Goal: Task Accomplishment & Management: Use online tool/utility

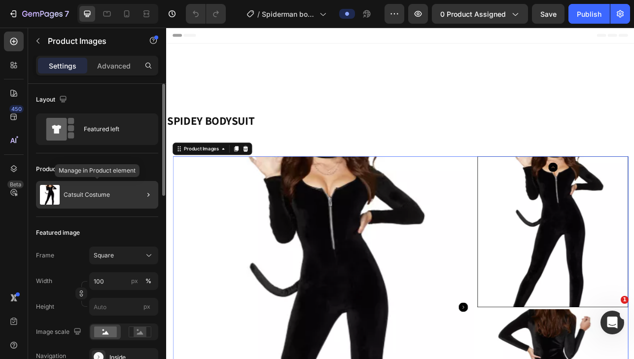
click at [74, 201] on div "Catsuit Costume" at bounding box center [97, 195] width 122 height 28
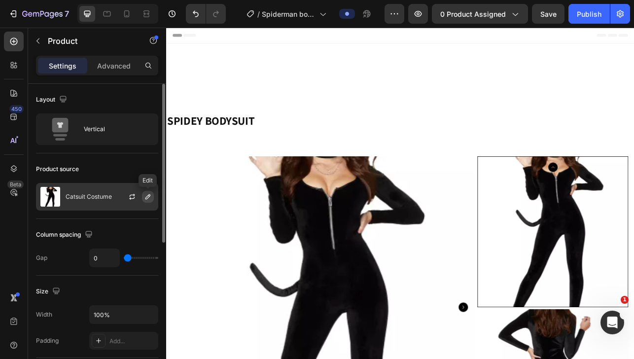
click at [147, 196] on icon "button" at bounding box center [148, 196] width 5 height 5
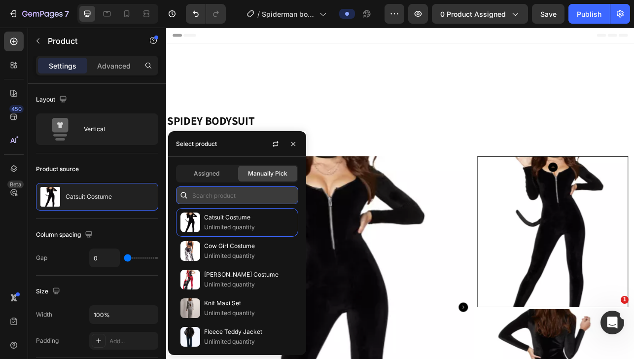
click at [206, 196] on input "text" at bounding box center [237, 195] width 122 height 18
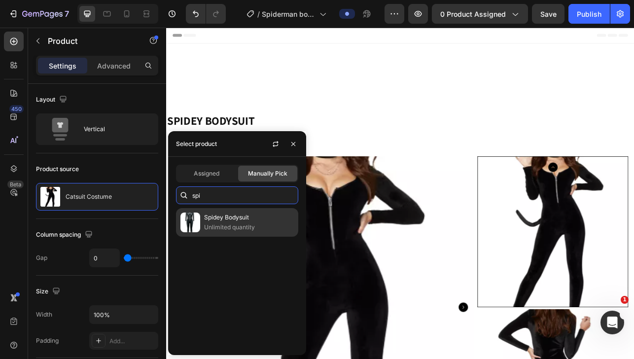
type input "spi"
click at [224, 225] on p "Unlimited quantity" at bounding box center [249, 227] width 90 height 10
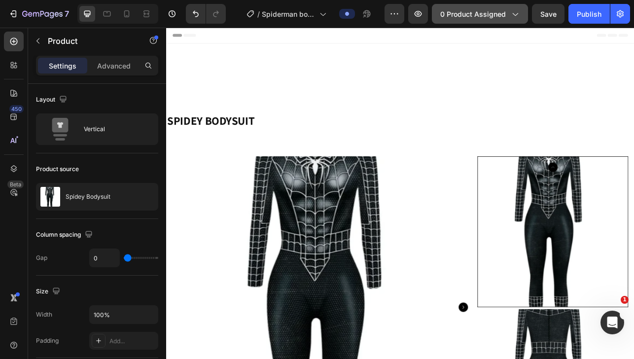
click at [474, 20] on button "0 product assigned" at bounding box center [480, 14] width 96 height 20
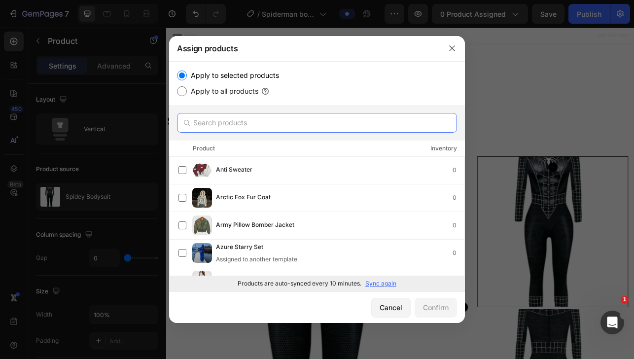
click at [269, 128] on input "text" at bounding box center [317, 123] width 280 height 20
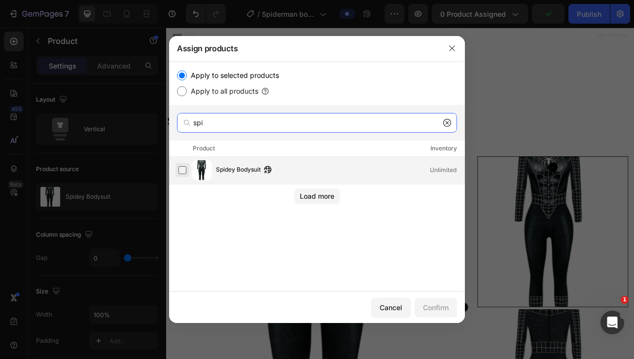
type input "spi"
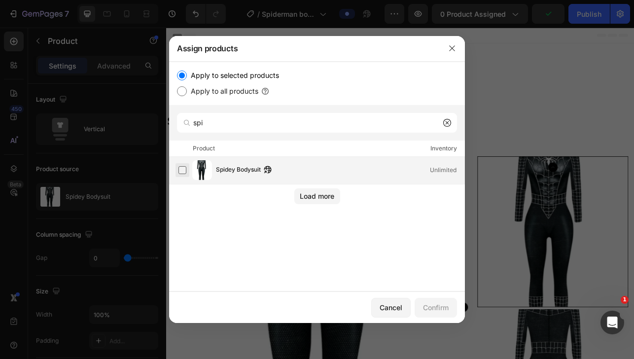
click at [183, 170] on label at bounding box center [183, 170] width 8 height 8
click at [436, 307] on div "Confirm" at bounding box center [436, 307] width 26 height 10
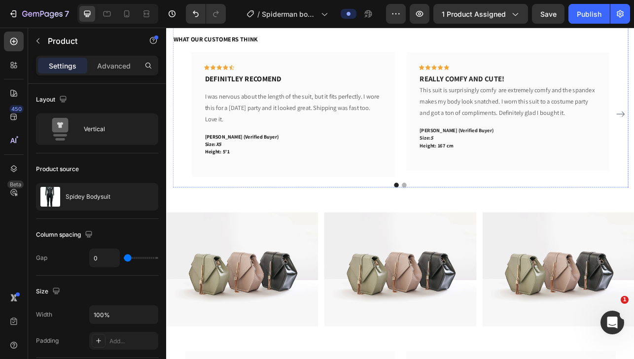
scroll to position [1048, 0]
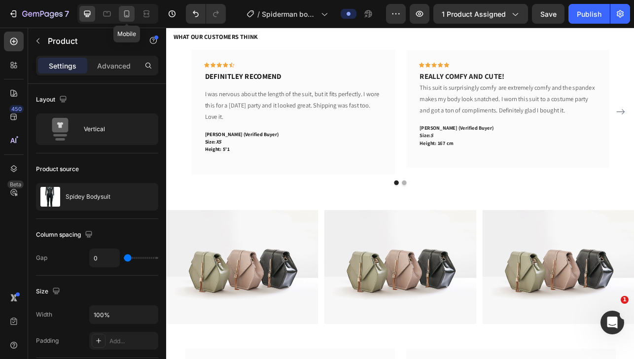
click at [128, 17] on icon at bounding box center [126, 13] width 5 height 7
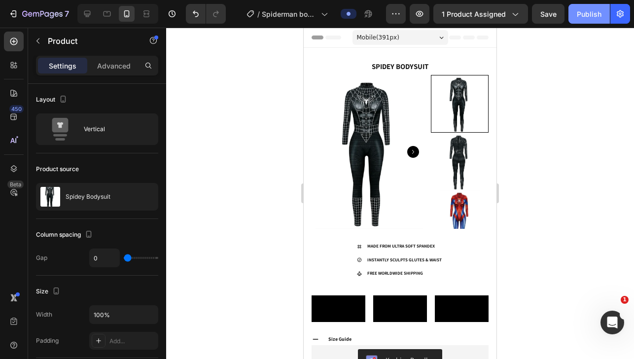
click at [502, 15] on div "Publish" at bounding box center [589, 14] width 25 height 10
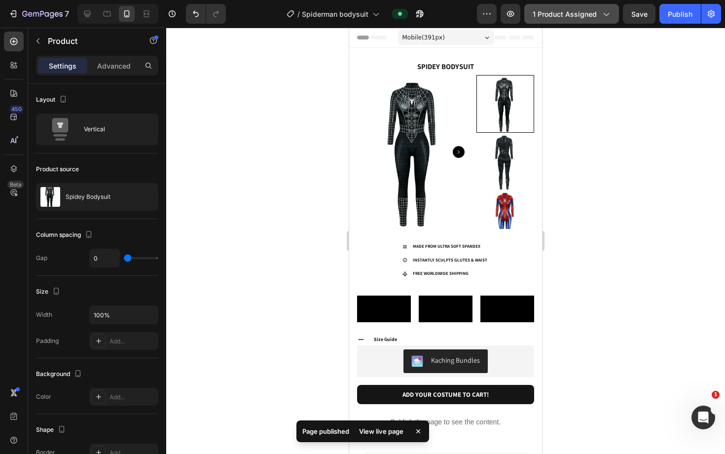
click at [502, 7] on button "1 product assigned" at bounding box center [571, 14] width 95 height 20
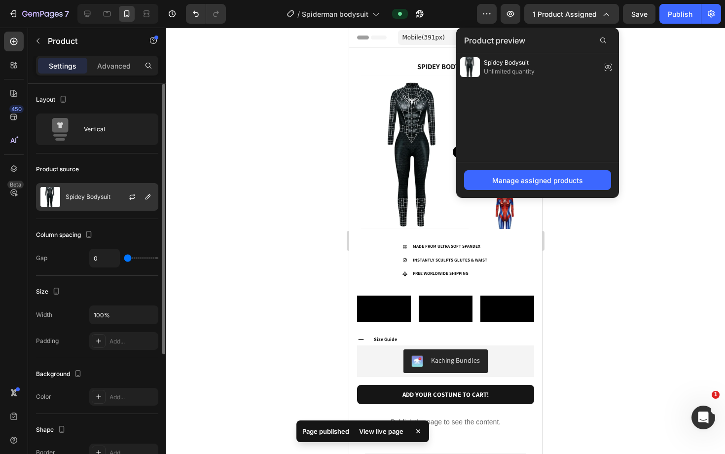
click at [78, 196] on p "Spidey Bodysuit" at bounding box center [88, 196] width 45 height 7
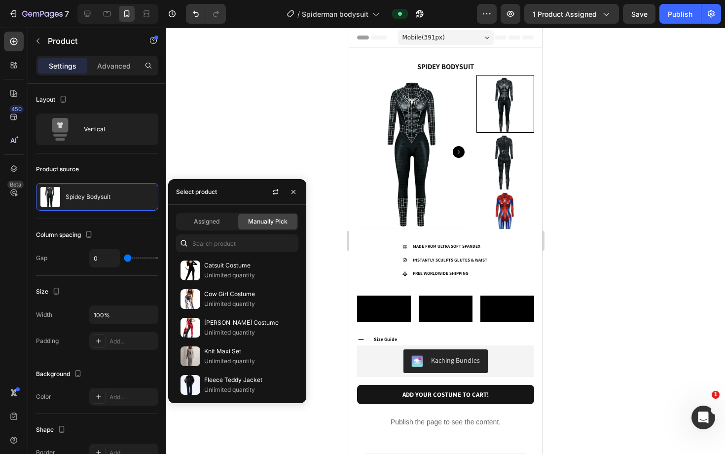
click at [223, 134] on div at bounding box center [445, 241] width 559 height 426
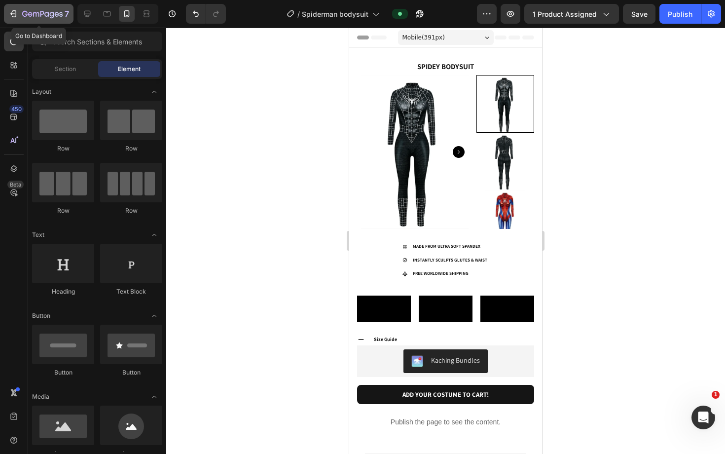
click at [18, 12] on div "7" at bounding box center [38, 14] width 61 height 12
